Goal: Task Accomplishment & Management: Manage account settings

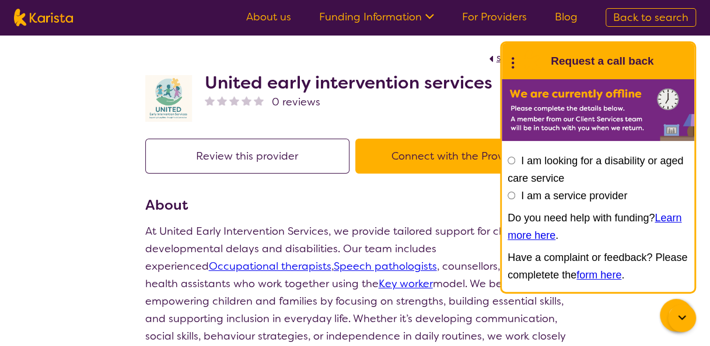
click at [511, 62] on icon at bounding box center [512, 61] width 15 height 18
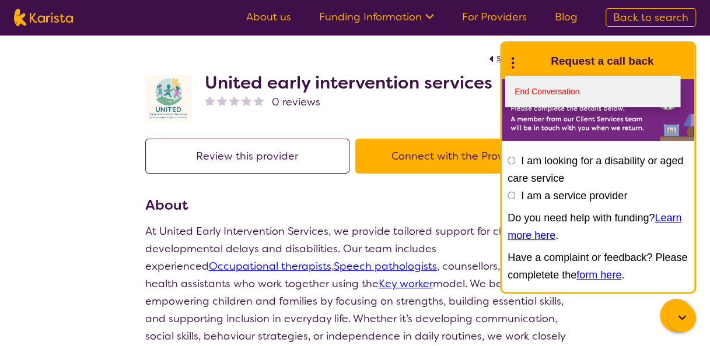
click at [528, 90] on link "End Conversation" at bounding box center [592, 91] width 175 height 31
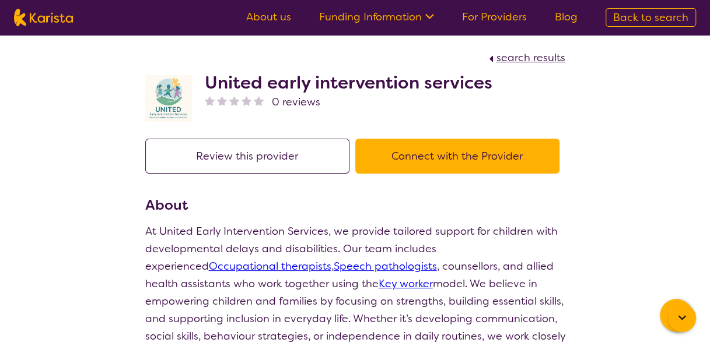
click at [289, 155] on button "Review this provider" at bounding box center [247, 156] width 204 height 35
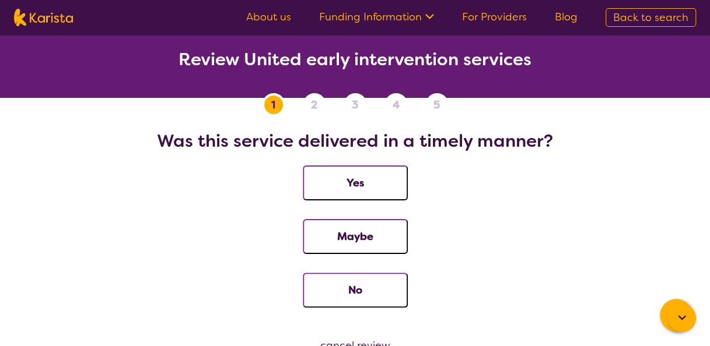
click at [412, 14] on link "Funding Information" at bounding box center [376, 17] width 115 height 14
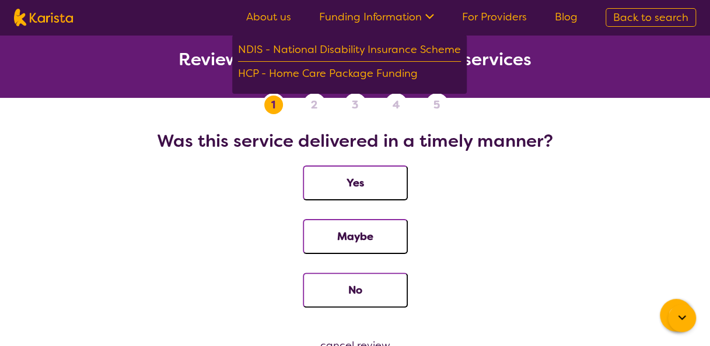
click at [479, 16] on link "For Providers" at bounding box center [494, 17] width 65 height 14
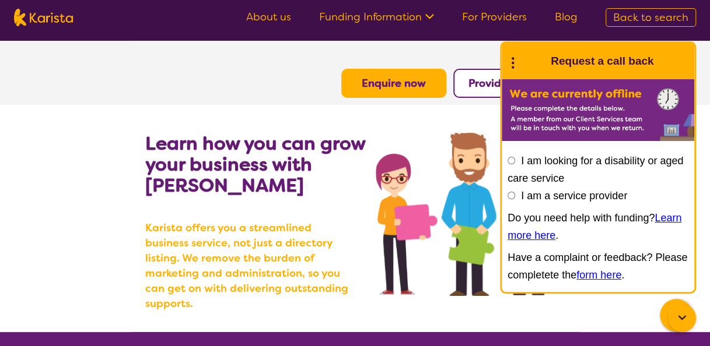
click at [513, 59] on icon at bounding box center [512, 61] width 15 height 18
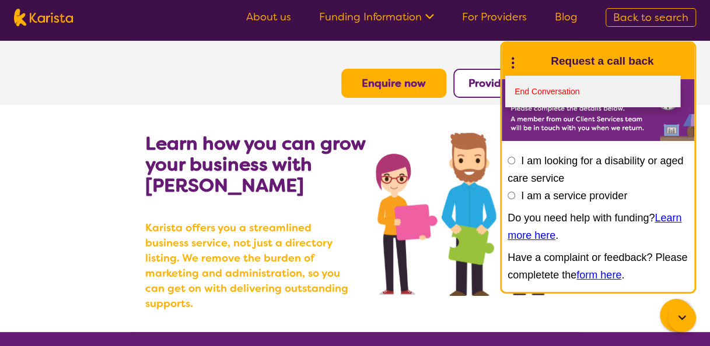
click at [522, 86] on link "End Conversation" at bounding box center [592, 91] width 175 height 31
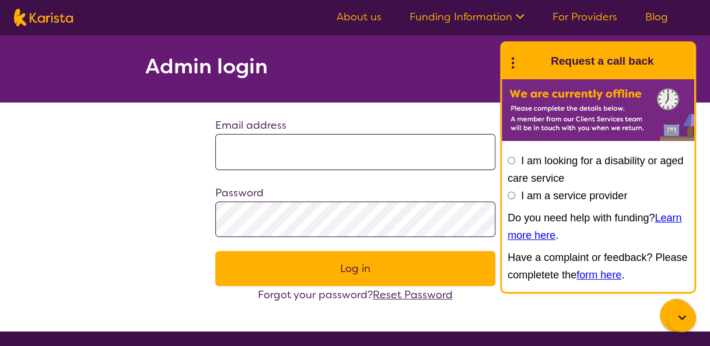
click at [518, 62] on icon at bounding box center [512, 61] width 15 height 18
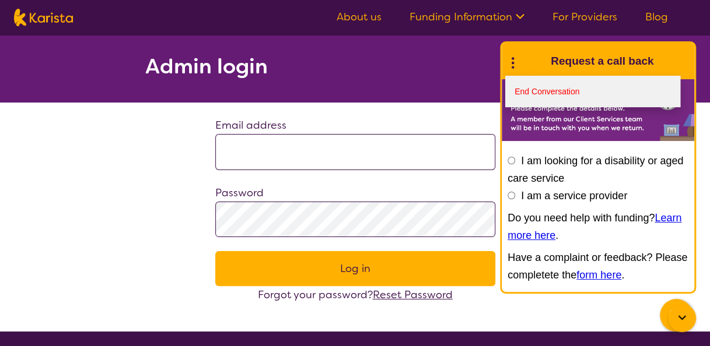
click at [521, 92] on link "End Conversation" at bounding box center [592, 91] width 175 height 31
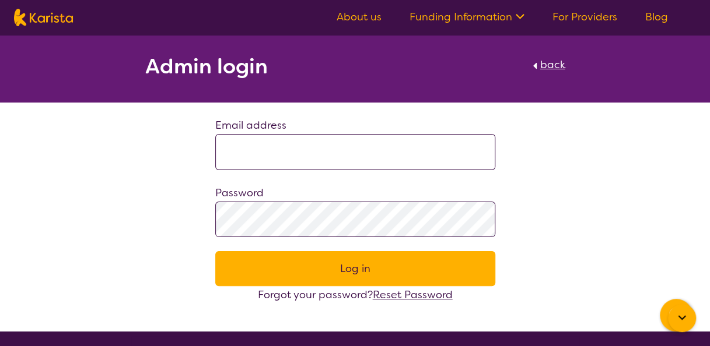
click at [375, 154] on input at bounding box center [355, 152] width 280 height 36
type input "**********"
click at [365, 272] on button "Log in" at bounding box center [355, 268] width 280 height 35
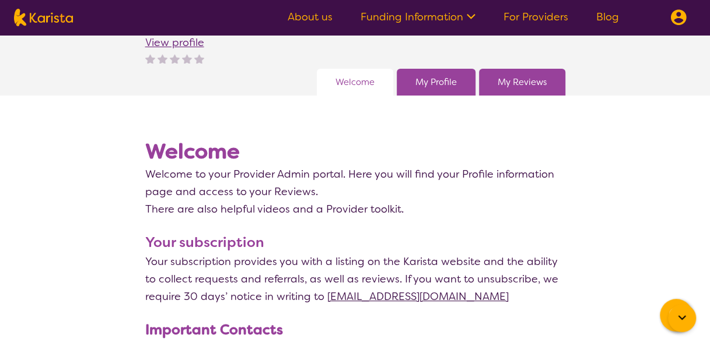
scroll to position [52, 0]
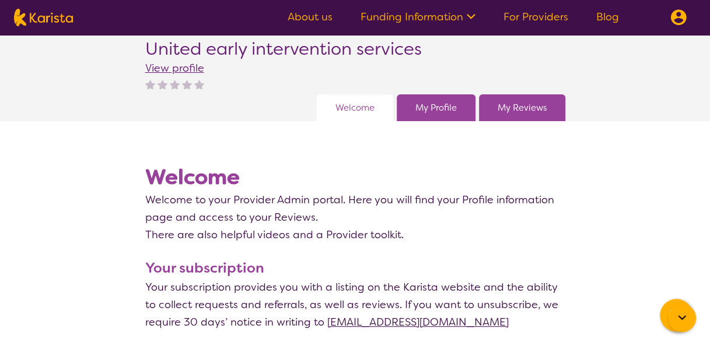
click at [449, 111] on link "My Profile" at bounding box center [435, 107] width 41 height 17
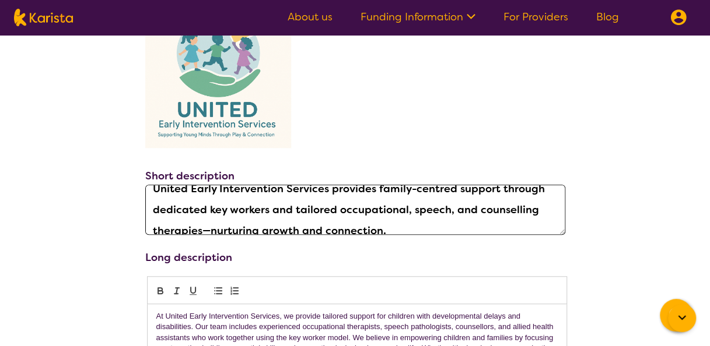
scroll to position [13, 0]
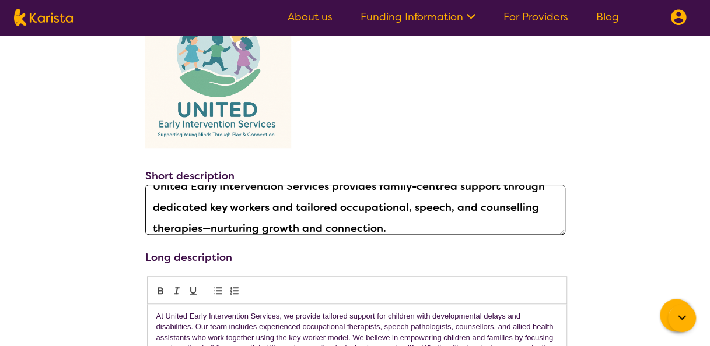
drag, startPoint x: 534, startPoint y: 208, endPoint x: 454, endPoint y: 210, distance: 79.9
click at [454, 210] on textarea "United Early Intervention Services provides family-centred support through dedi…" at bounding box center [355, 210] width 420 height 50
click at [410, 205] on textarea "United Early Intervention Services provides family-centred support through dedi…" at bounding box center [355, 210] width 420 height 50
click at [409, 206] on textarea "United Early Intervention Services provides family-centred support through dedi…" at bounding box center [355, 210] width 420 height 50
click at [469, 208] on textarea "United Early Intervention Services provides family-centred support through dedi…" at bounding box center [355, 210] width 420 height 50
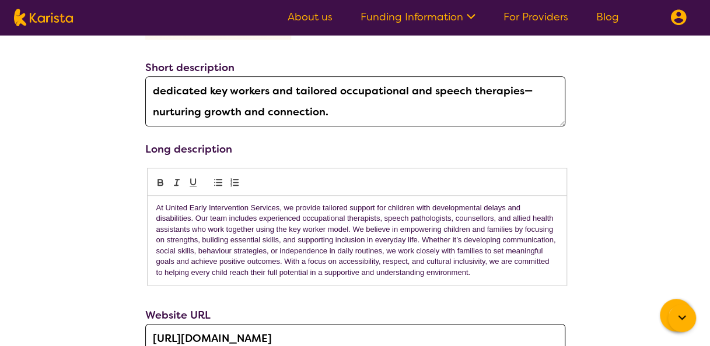
scroll to position [442, 0]
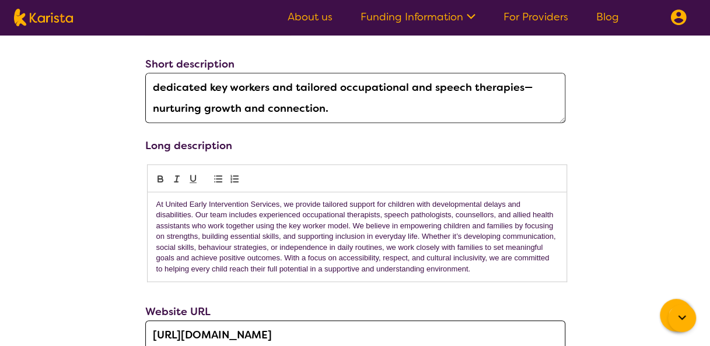
type textarea "United Early Intervention Services provides family-centred support through dedi…"
click at [457, 213] on p "At United Early Intervention Services, we provide tailored support for children…" at bounding box center [356, 236] width 401 height 75
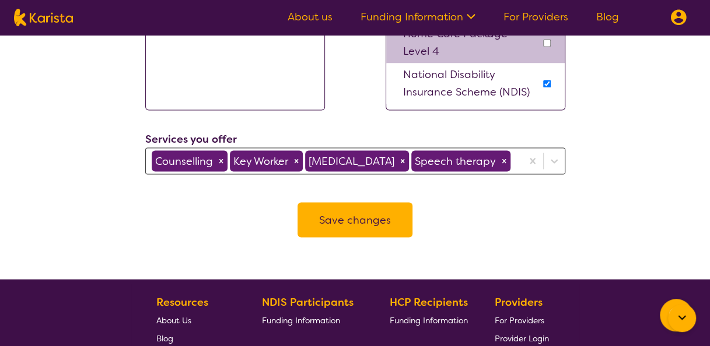
scroll to position [965, 0]
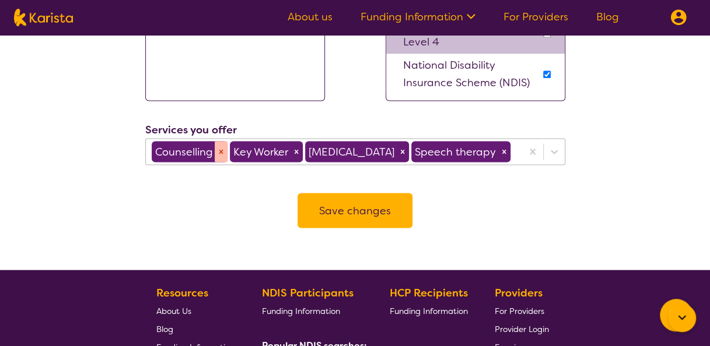
click at [221, 148] on icon "Remove Counselling" at bounding box center [221, 152] width 8 height 8
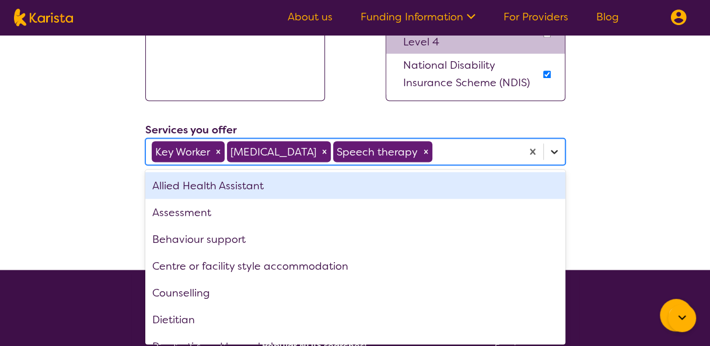
click at [560, 145] on div at bounding box center [553, 151] width 21 height 21
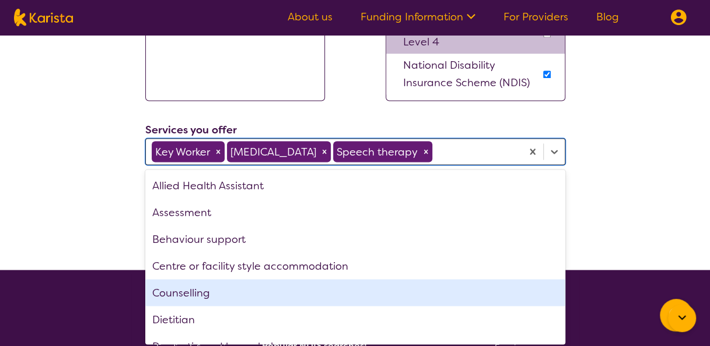
click at [250, 287] on div "Counselling" at bounding box center [355, 292] width 420 height 27
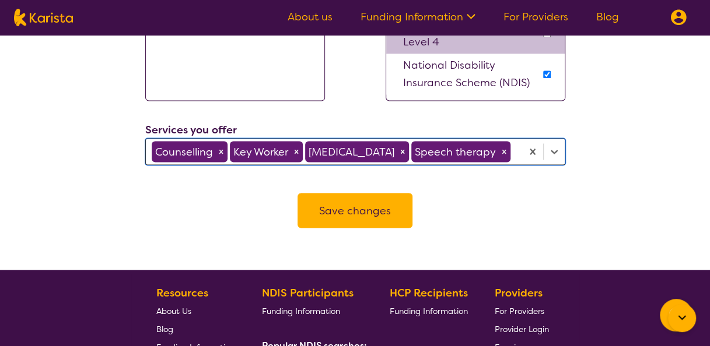
click at [344, 228] on button "Save changes" at bounding box center [354, 210] width 115 height 35
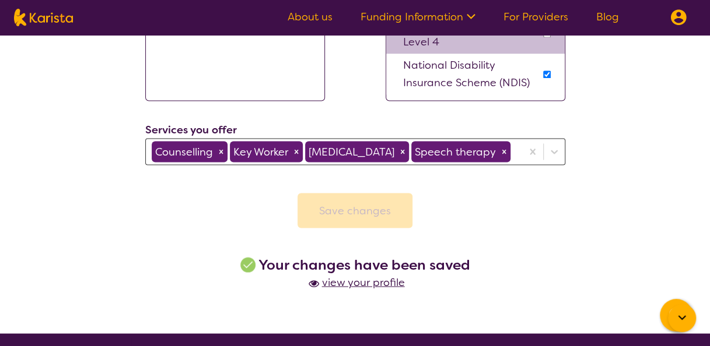
click at [360, 289] on span "view your profile" at bounding box center [355, 282] width 99 height 14
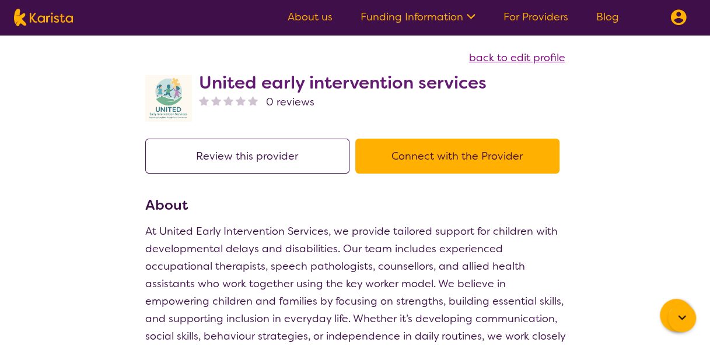
click at [524, 57] on span "back to edit profile" at bounding box center [517, 58] width 96 height 14
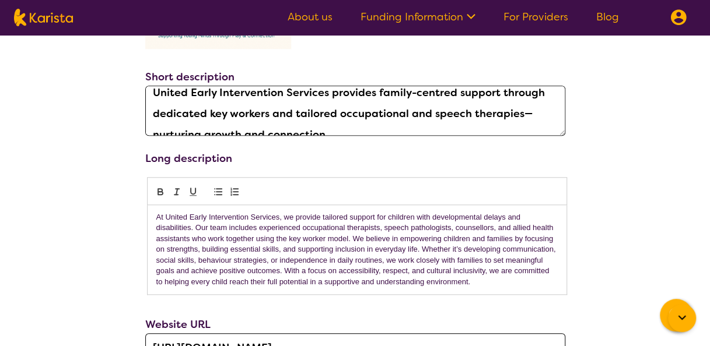
scroll to position [21, 0]
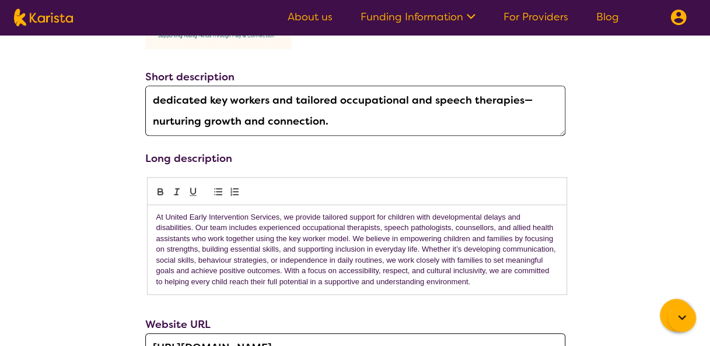
click at [191, 238] on p "At United Early Intervention Services, we provide tailored support for children…" at bounding box center [356, 249] width 401 height 75
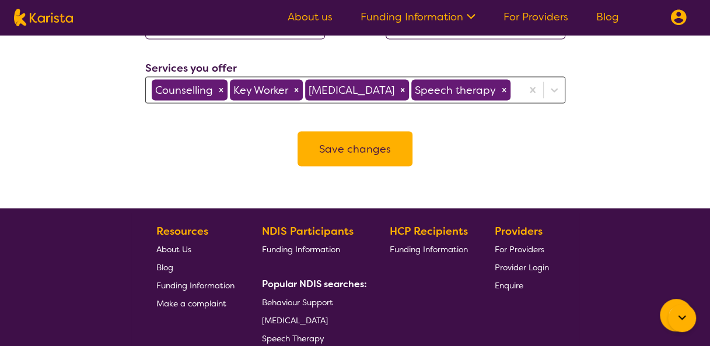
scroll to position [1031, 0]
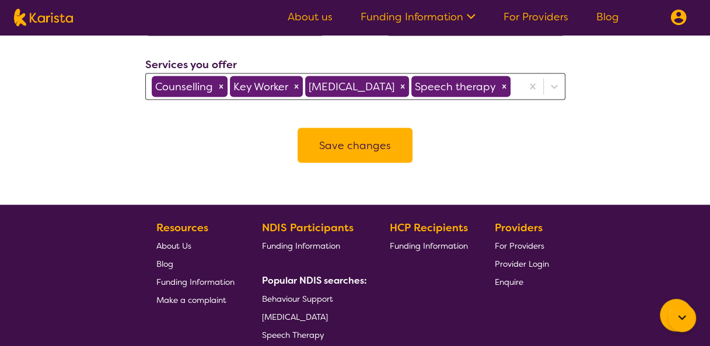
click at [347, 160] on button "Save changes" at bounding box center [354, 145] width 115 height 35
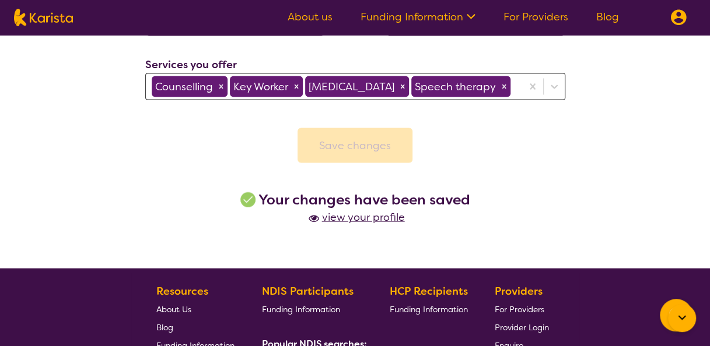
click at [310, 16] on link "About us" at bounding box center [309, 17] width 45 height 14
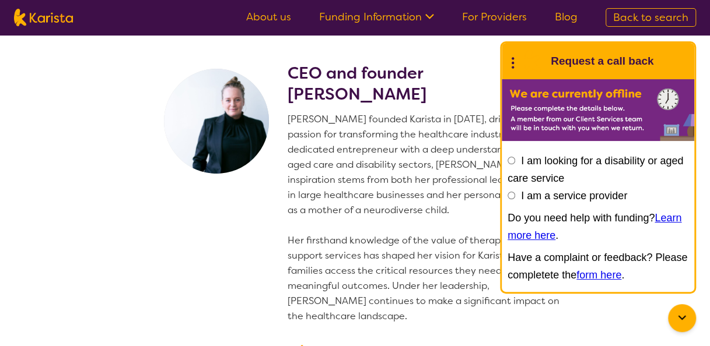
click at [511, 58] on icon at bounding box center [512, 61] width 15 height 18
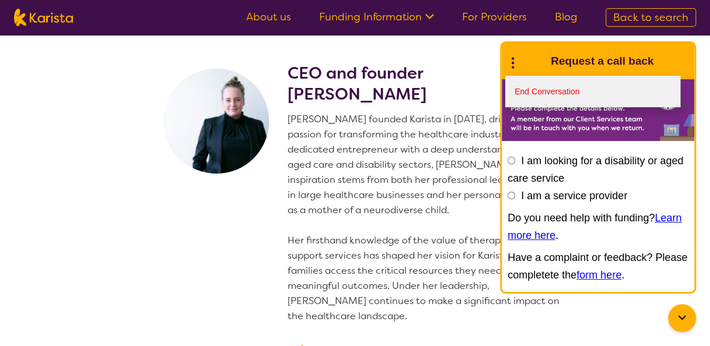
click at [511, 97] on link "End Conversation" at bounding box center [592, 91] width 175 height 31
